Goal: Transaction & Acquisition: Purchase product/service

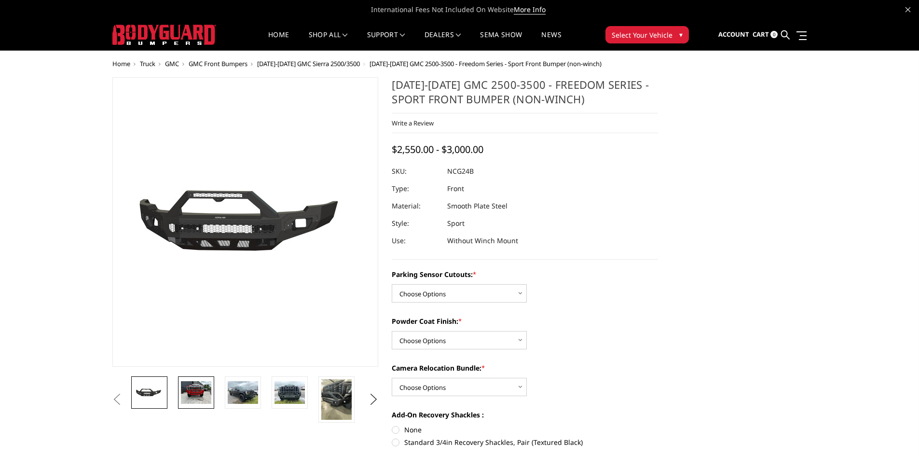
click at [188, 392] on img at bounding box center [196, 392] width 30 height 23
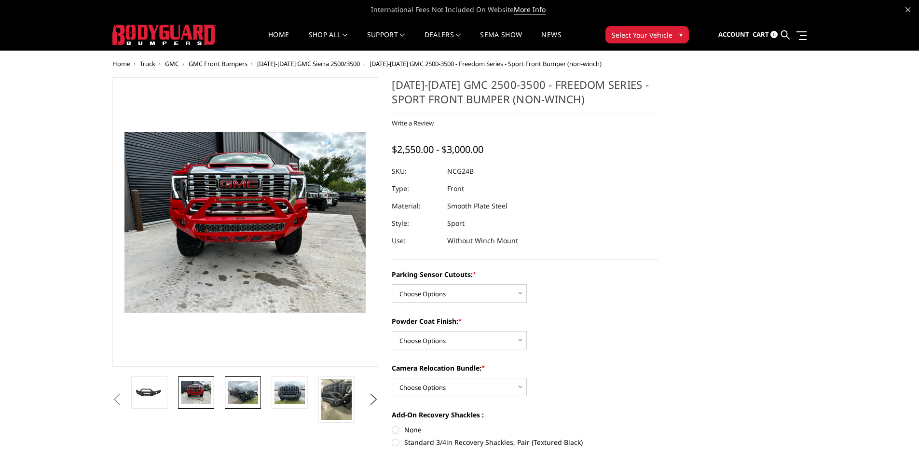
click at [239, 388] on img at bounding box center [243, 392] width 30 height 23
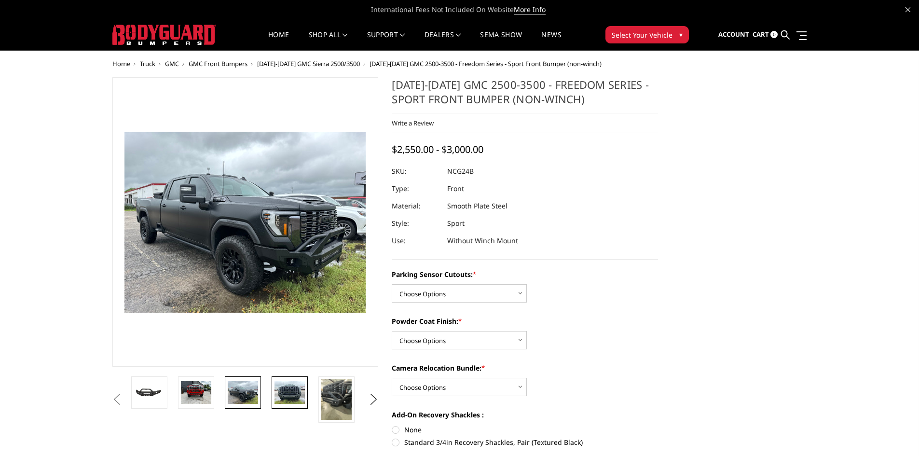
click at [280, 391] on img at bounding box center [289, 392] width 30 height 23
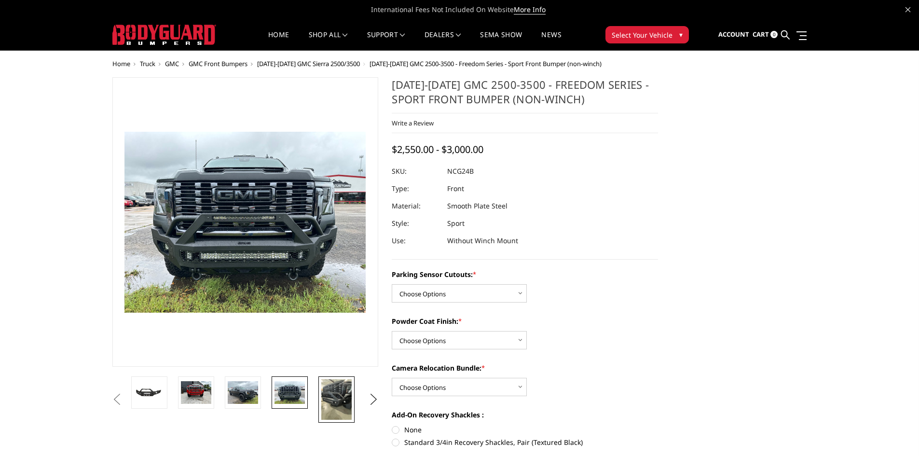
click at [328, 393] on img at bounding box center [336, 399] width 30 height 41
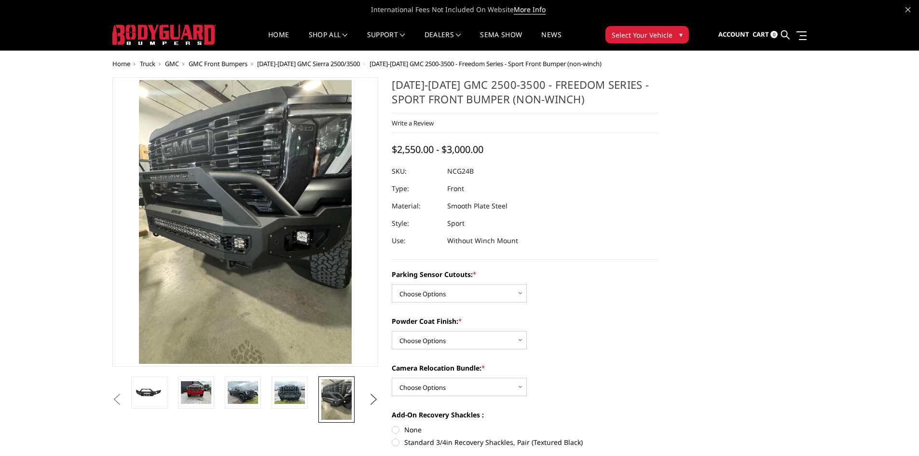
click at [371, 401] on button "Next" at bounding box center [373, 399] width 14 height 14
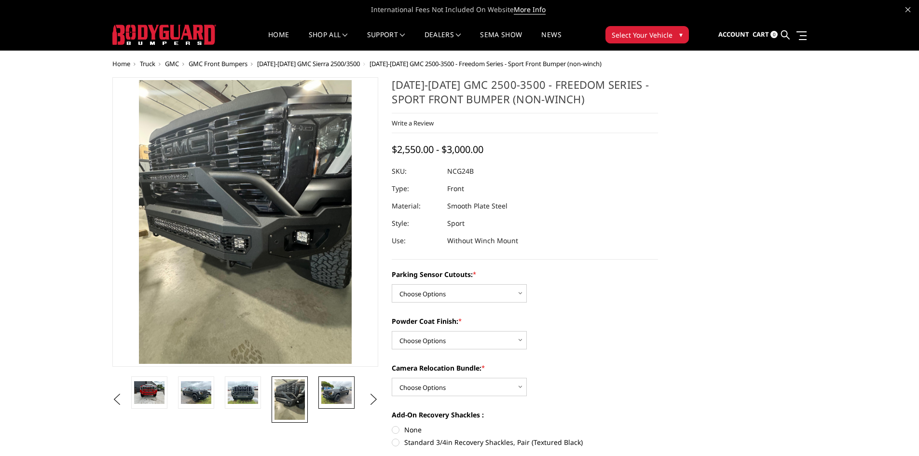
click at [341, 395] on img at bounding box center [336, 392] width 30 height 23
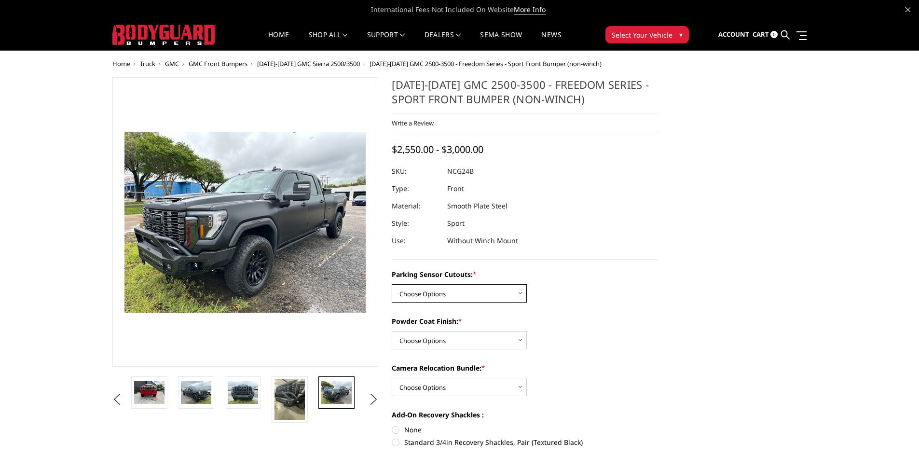
click at [434, 294] on select "Choose Options No - Without Parking Sensor Cutouts Yes - With Parking Sensor Cu…" at bounding box center [459, 293] width 135 height 18
select select "2854"
click at [392, 284] on select "Choose Options No - Without Parking Sensor Cutouts Yes - With Parking Sensor Cu…" at bounding box center [459, 293] width 135 height 18
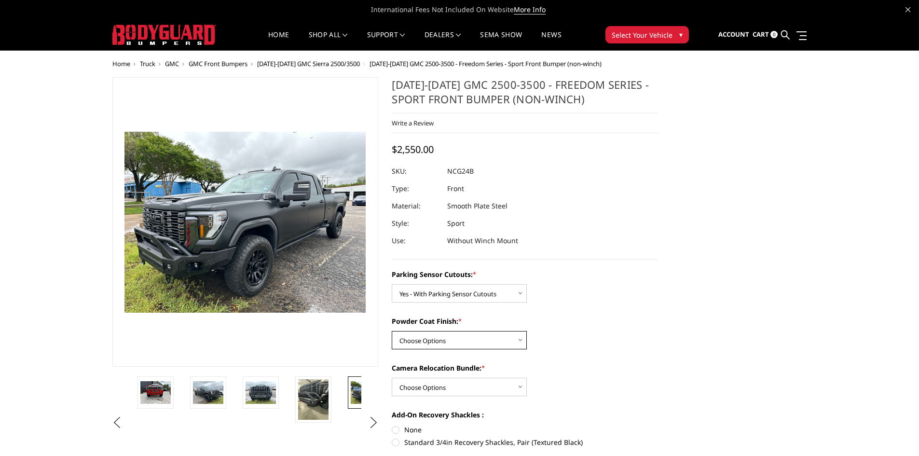
click at [427, 337] on select "Choose Options Bare Metal Texture Black Powder Coat" at bounding box center [459, 340] width 135 height 18
select select "2856"
click at [392, 331] on select "Choose Options Bare Metal Texture Black Powder Coat" at bounding box center [459, 340] width 135 height 18
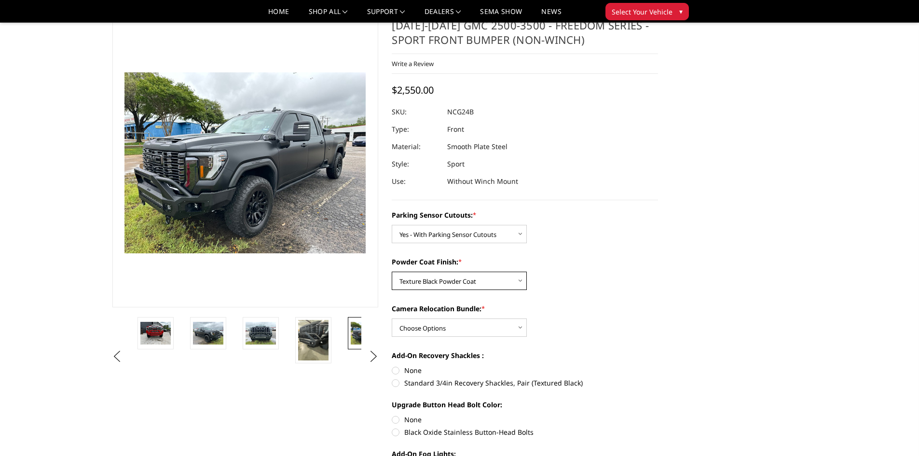
scroll to position [48, 0]
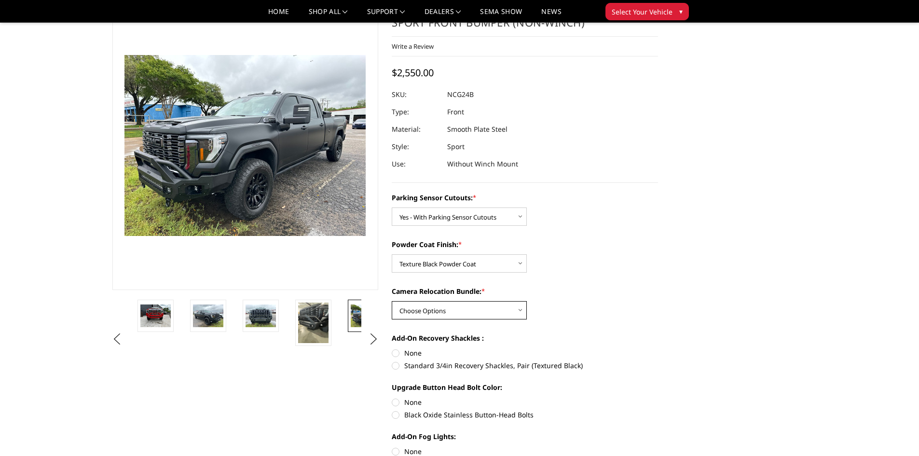
click at [434, 308] on select "Choose Options WITH Camera Relocation Bundle WITHOUT Camera Relocation Bundle" at bounding box center [459, 310] width 135 height 18
select select "2857"
click at [392, 301] on select "Choose Options WITH Camera Relocation Bundle WITHOUT Camera Relocation Bundle" at bounding box center [459, 310] width 135 height 18
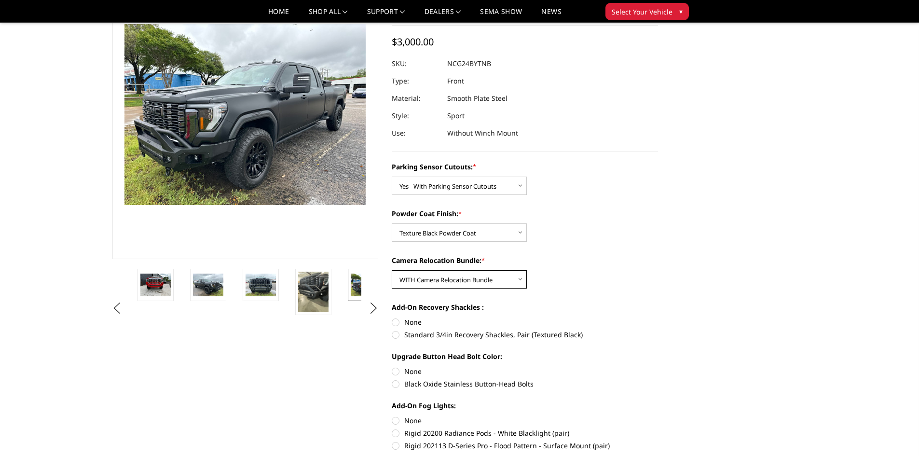
scroll to position [96, 0]
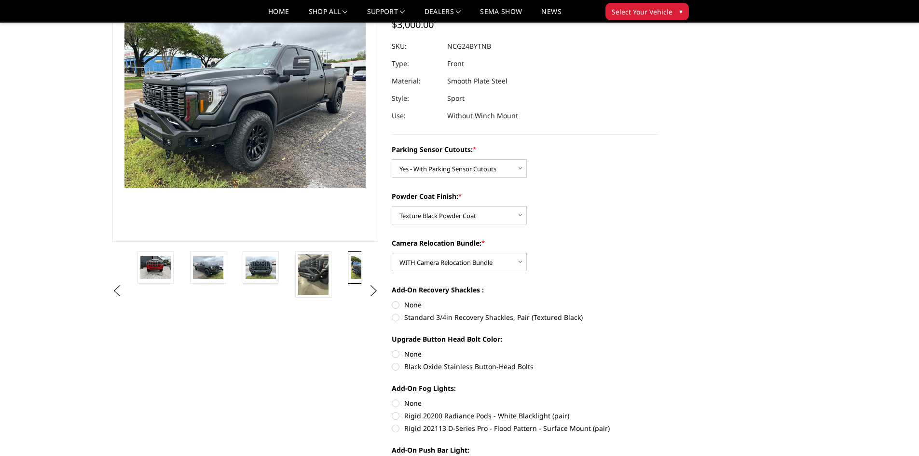
click at [397, 317] on label "Standard 3/4in Recovery Shackles, Pair (Textured Black)" at bounding box center [525, 317] width 266 height 10
click at [658, 300] on input "Standard 3/4in Recovery Shackles, Pair (Textured Black)" at bounding box center [658, 300] width 0 height 0
radio input "true"
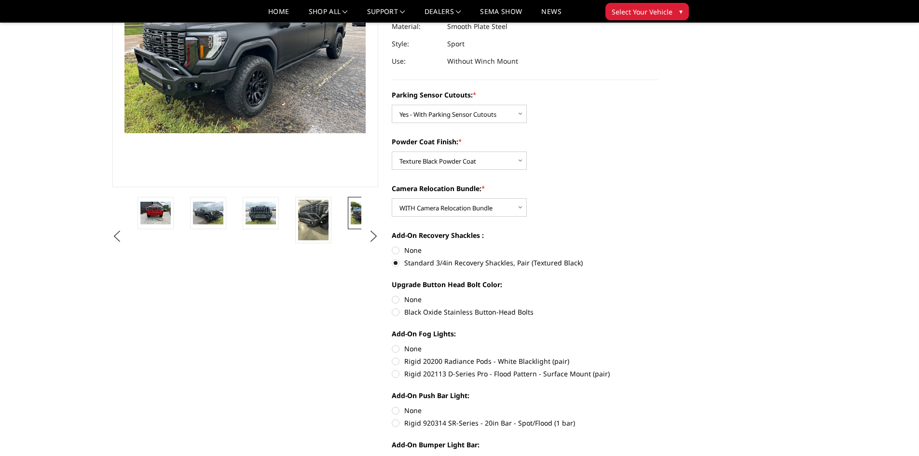
scroll to position [193, 0]
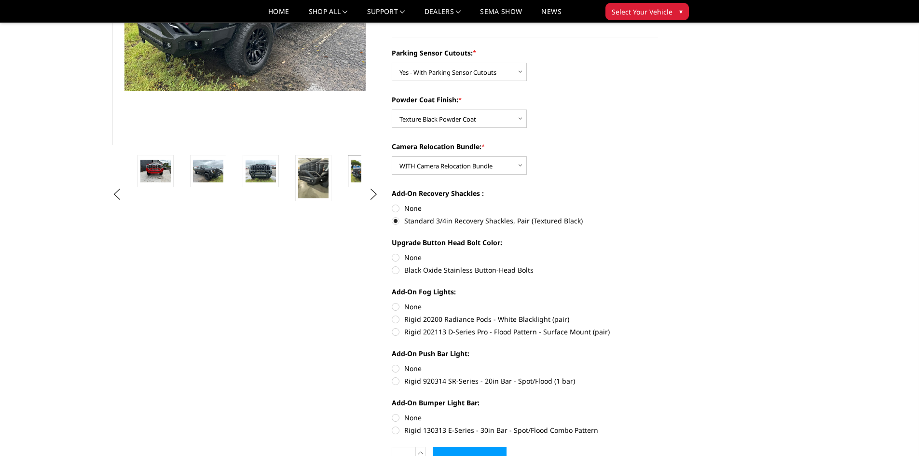
click at [395, 268] on label "Black Oxide Stainless Button-Head Bolts" at bounding box center [525, 270] width 266 height 10
click at [658, 253] on input "Black Oxide Stainless Button-Head Bolts" at bounding box center [658, 252] width 0 height 0
radio input "true"
click at [395, 319] on label "Rigid 20200 Radiance Pods - White Blacklight (pair)" at bounding box center [525, 319] width 266 height 10
click at [658, 302] on input "Rigid 20200 Radiance Pods - White Blacklight (pair)" at bounding box center [658, 301] width 0 height 0
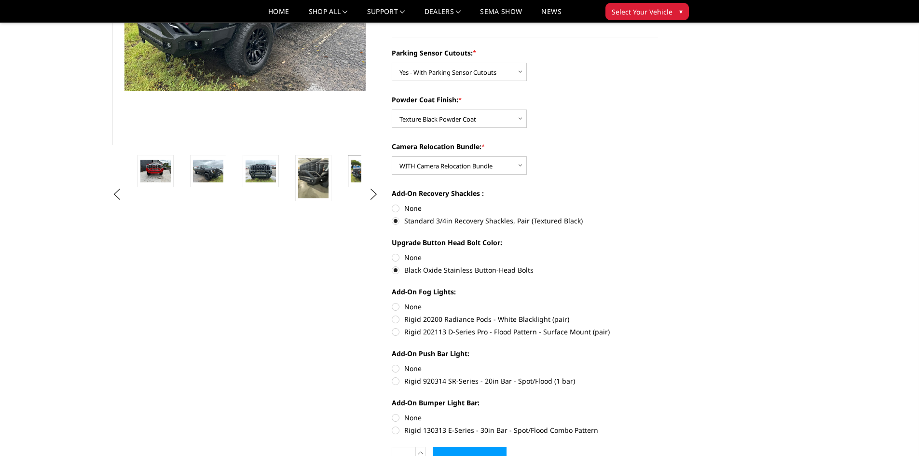
radio input "true"
click at [396, 380] on label "Rigid 920314 SR-Series - 20in Bar - Spot/Flood (1 bar)" at bounding box center [525, 381] width 266 height 10
click at [658, 364] on input "Rigid 920314 SR-Series - 20in Bar - Spot/Flood (1 bar)" at bounding box center [658, 363] width 0 height 0
radio input "true"
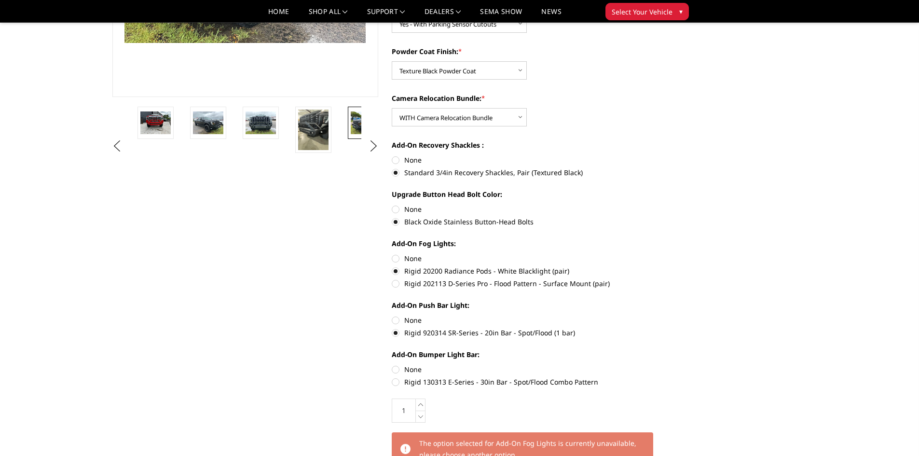
click at [394, 381] on label "Rigid 130313 E-Series - 30in Bar - Spot/Flood Combo Pattern" at bounding box center [525, 382] width 266 height 10
click at [658, 365] on input "Rigid 130313 E-Series - 30in Bar - Spot/Flood Combo Pattern" at bounding box center [658, 364] width 0 height 0
radio input "true"
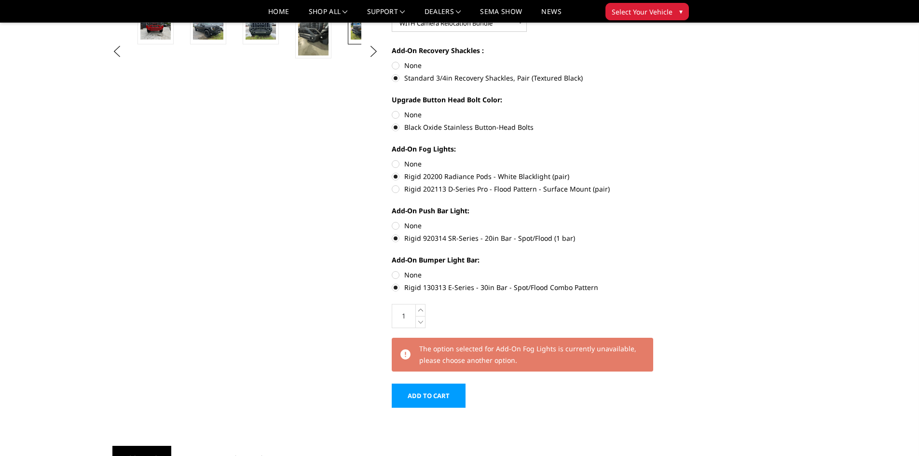
scroll to position [338, 0]
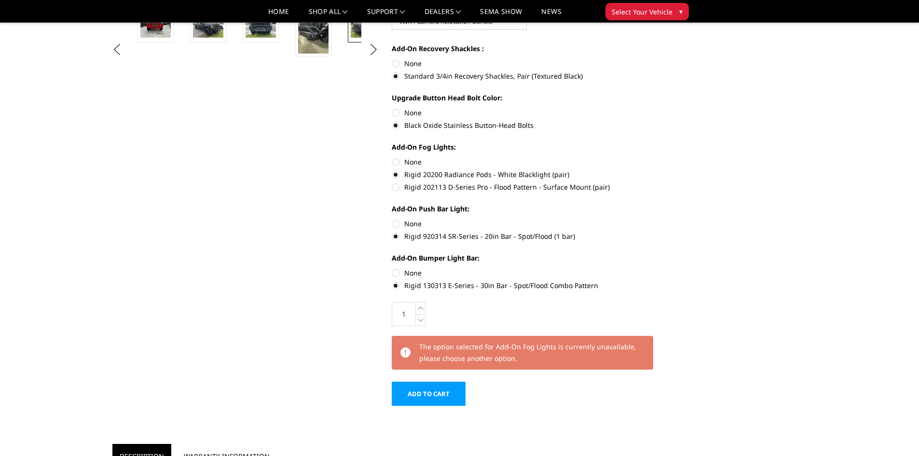
click at [394, 187] on label "Rigid 202113 D-Series Pro - Flood Pattern - Surface Mount (pair)" at bounding box center [525, 187] width 266 height 10
click at [658, 170] on input "Rigid 202113 D-Series Pro - Flood Pattern - Surface Mount (pair)" at bounding box center [658, 169] width 0 height 0
radio input "true"
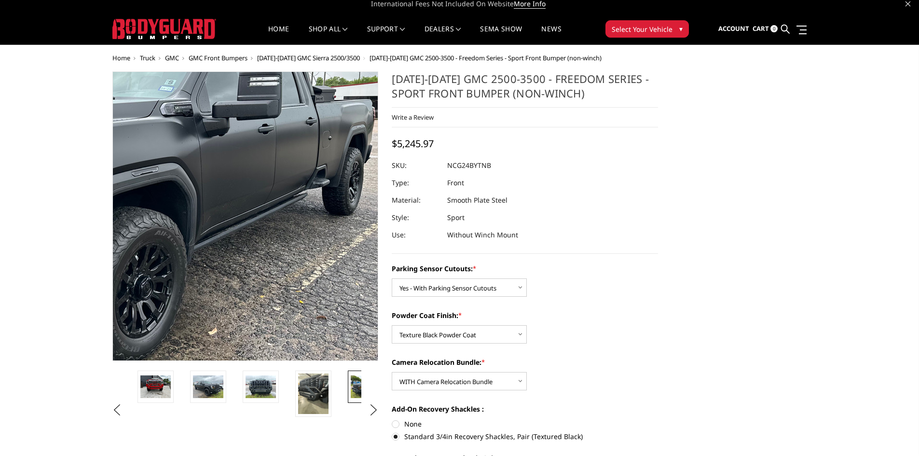
scroll to position [0, 0]
